Goal: Transaction & Acquisition: Book appointment/travel/reservation

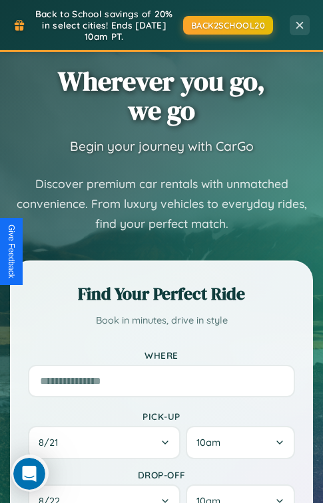
scroll to position [198, 0]
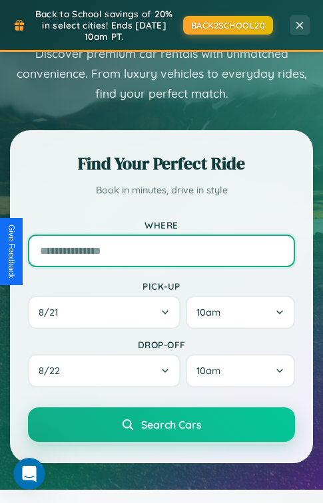
click at [161, 251] on input "text" at bounding box center [161, 251] width 267 height 33
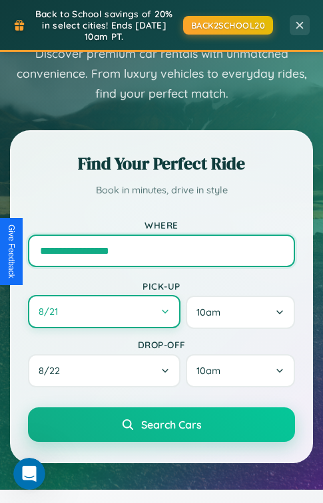
type input "**********"
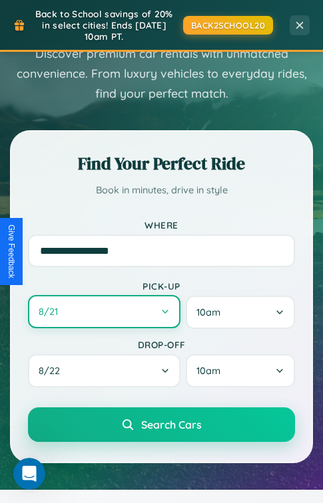
click at [104, 313] on button "8 / 21" at bounding box center [104, 311] width 152 height 33
select select "*"
select select "****"
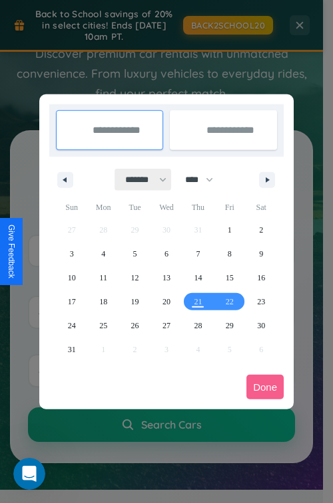
click at [140, 180] on select "******* ******** ***** ***** *** **** **** ****** ********* ******* ******** **…" at bounding box center [143, 180] width 57 height 22
select select "*"
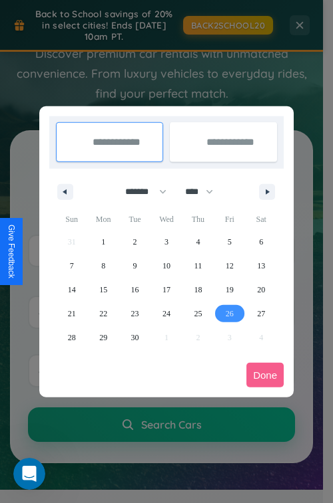
click at [229, 313] on span "26" at bounding box center [229, 314] width 8 height 24
type input "**********"
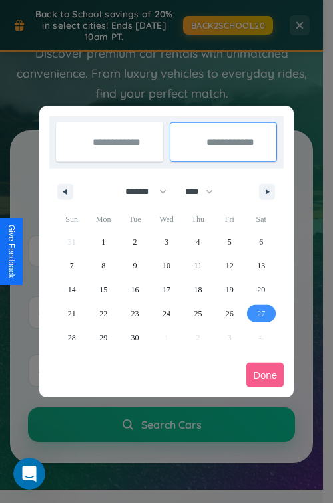
click at [261, 313] on span "27" at bounding box center [261, 314] width 8 height 24
type input "**********"
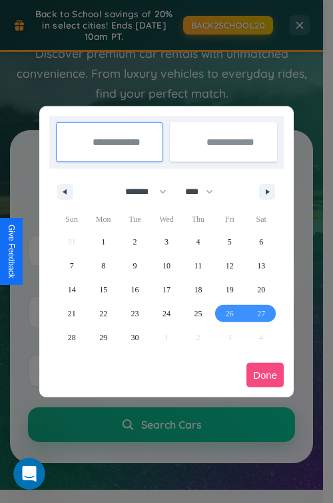
click at [265, 375] on button "Done" at bounding box center [264, 375] width 37 height 25
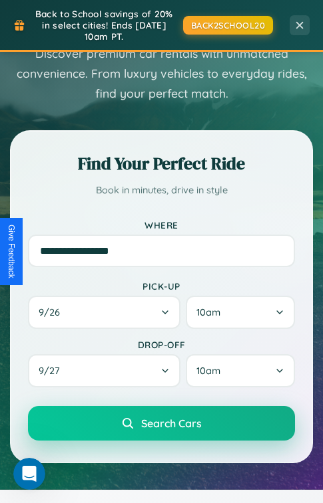
click at [161, 426] on span "Search Cars" at bounding box center [171, 423] width 61 height 13
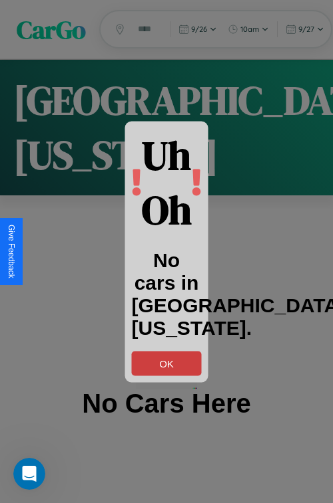
click at [166, 363] on button "OK" at bounding box center [167, 363] width 70 height 25
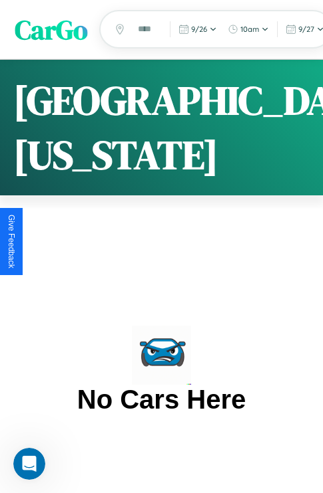
click at [51, 29] on span "CarGo" at bounding box center [51, 29] width 72 height 37
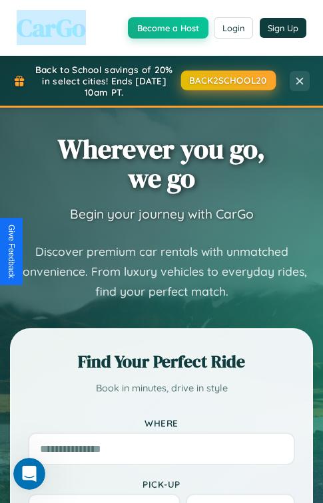
click at [227, 80] on button "BACK2SCHOOL20" at bounding box center [227, 79] width 94 height 19
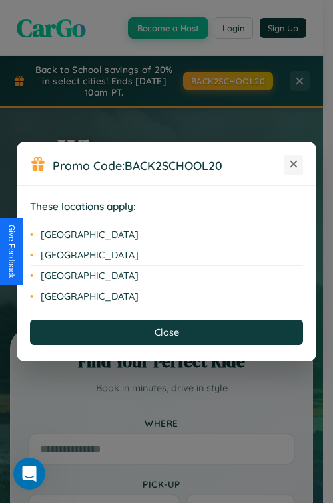
click at [293, 165] on icon at bounding box center [293, 164] width 7 height 7
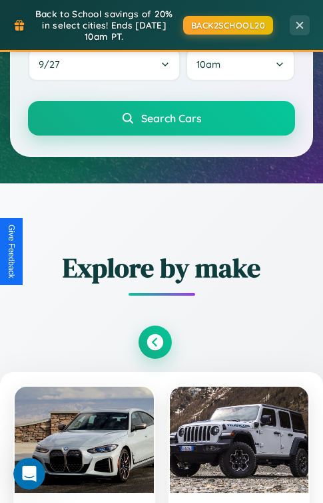
scroll to position [805, 0]
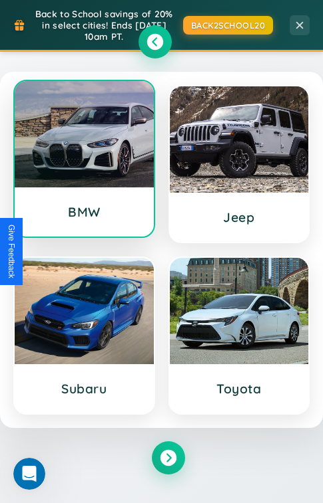
click at [84, 160] on div at bounding box center [84, 134] width 139 height 106
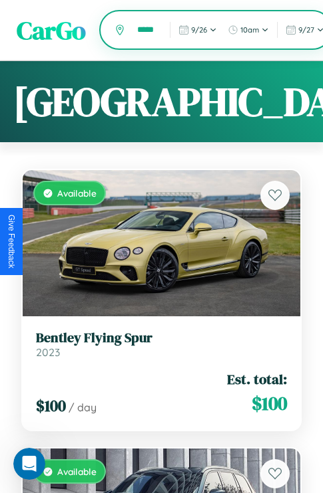
scroll to position [0, 8]
type input "*****"
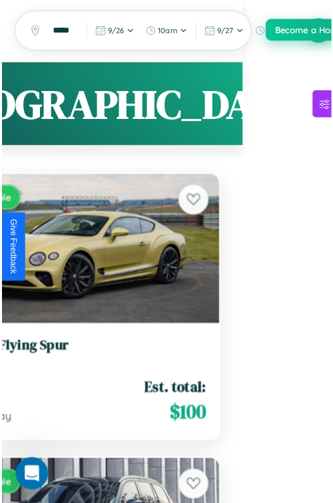
scroll to position [0, 0]
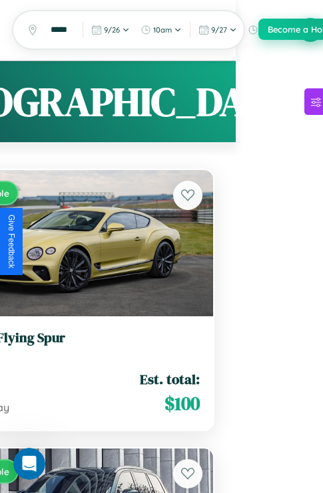
click at [310, 30] on button "Become a Host" at bounding box center [298, 29] width 80 height 21
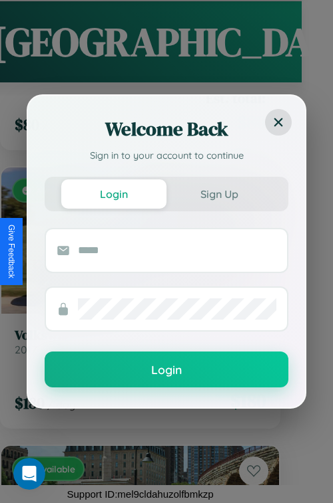
scroll to position [27830, 0]
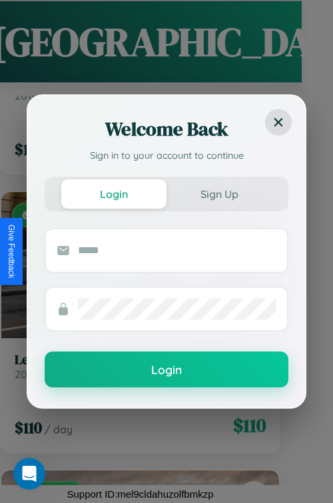
click at [135, 335] on form "Login" at bounding box center [166, 308] width 243 height 160
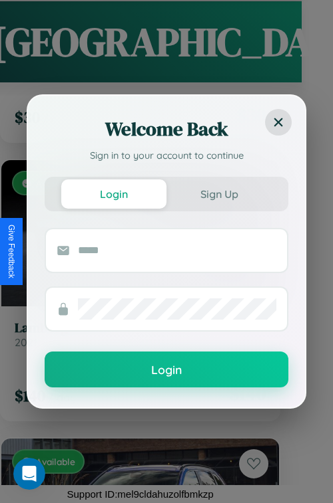
click at [135, 335] on form "Login" at bounding box center [166, 308] width 243 height 160
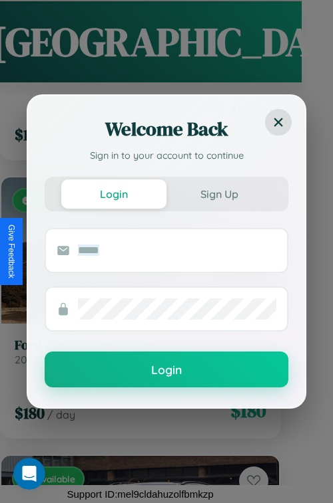
scroll to position [32010, 0]
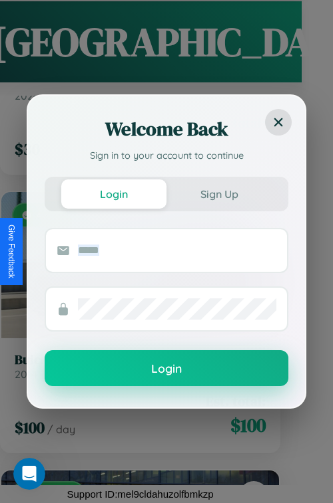
click at [135, 383] on button "Login" at bounding box center [166, 368] width 243 height 36
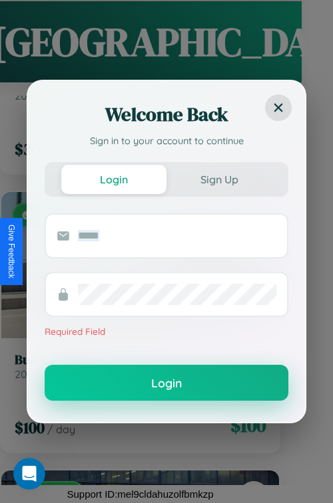
click at [135, 383] on button "Login" at bounding box center [166, 383] width 243 height 36
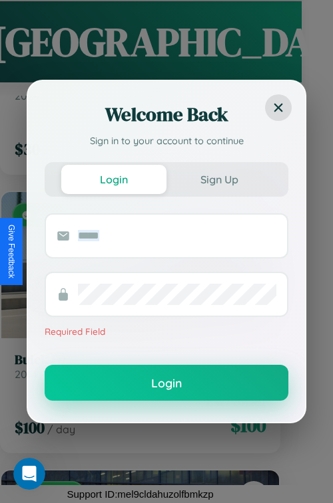
click at [135, 383] on button "Login" at bounding box center [166, 383] width 243 height 36
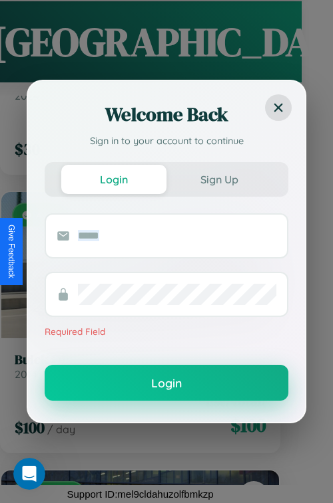
click at [135, 383] on button "Login" at bounding box center [166, 383] width 243 height 36
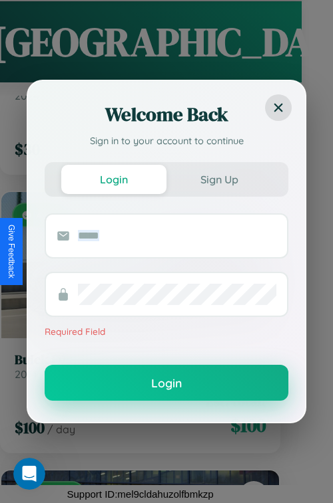
click at [135, 383] on button "Login" at bounding box center [166, 383] width 243 height 36
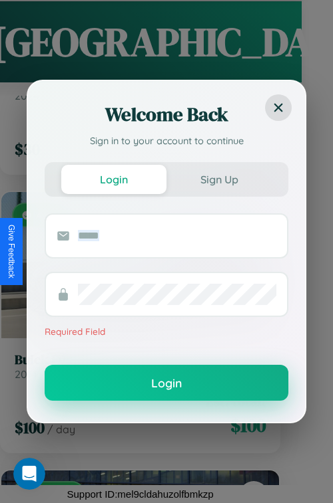
click at [135, 383] on button "Login" at bounding box center [166, 383] width 243 height 36
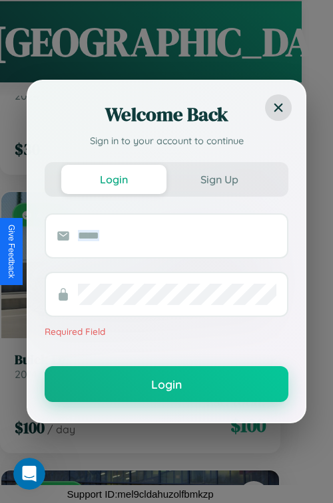
click at [135, 335] on p "Required Field" at bounding box center [166, 332] width 243 height 16
